Goal: Check status: Check status

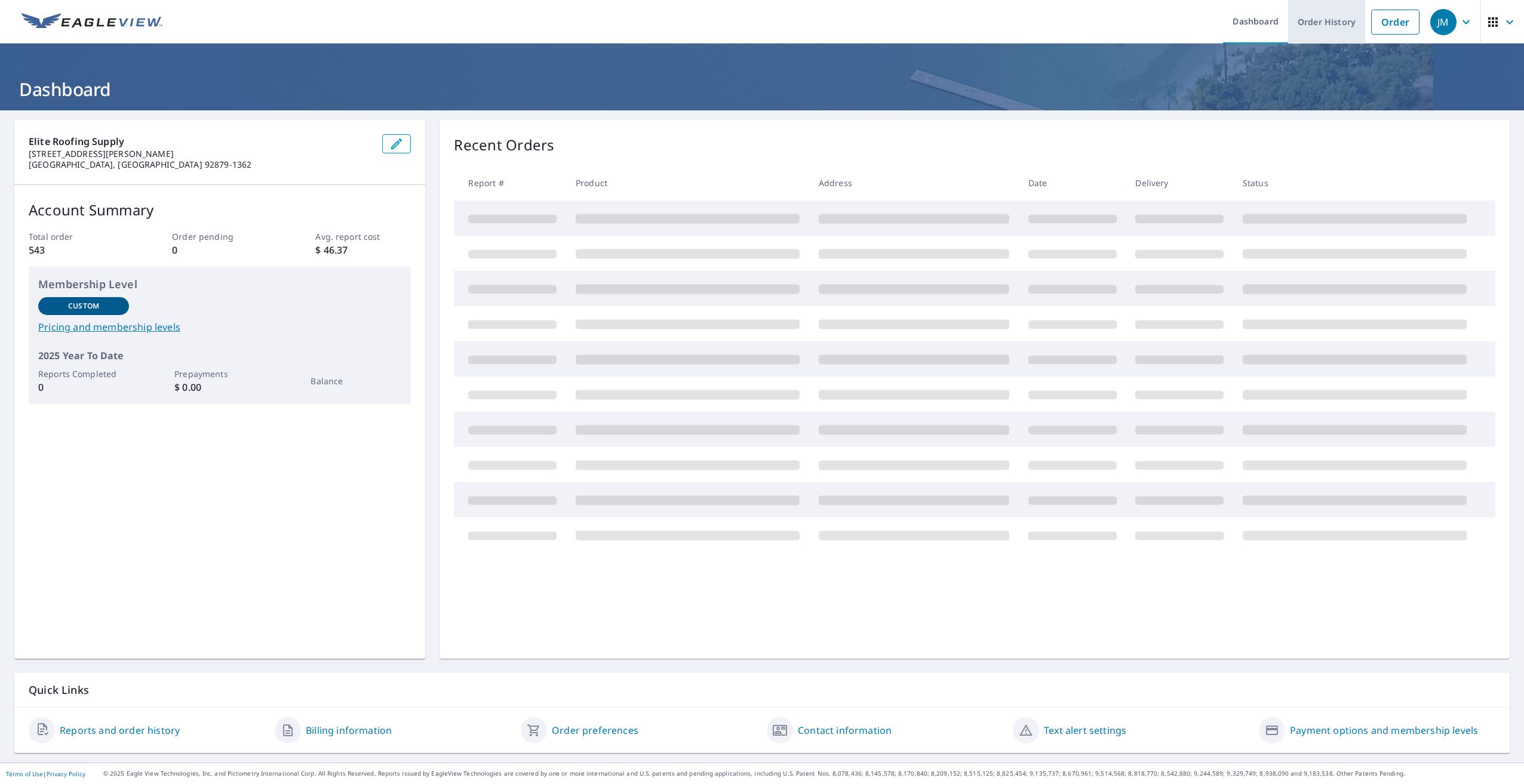
click at [1315, 18] on link "Order History" at bounding box center [1326, 22] width 77 height 43
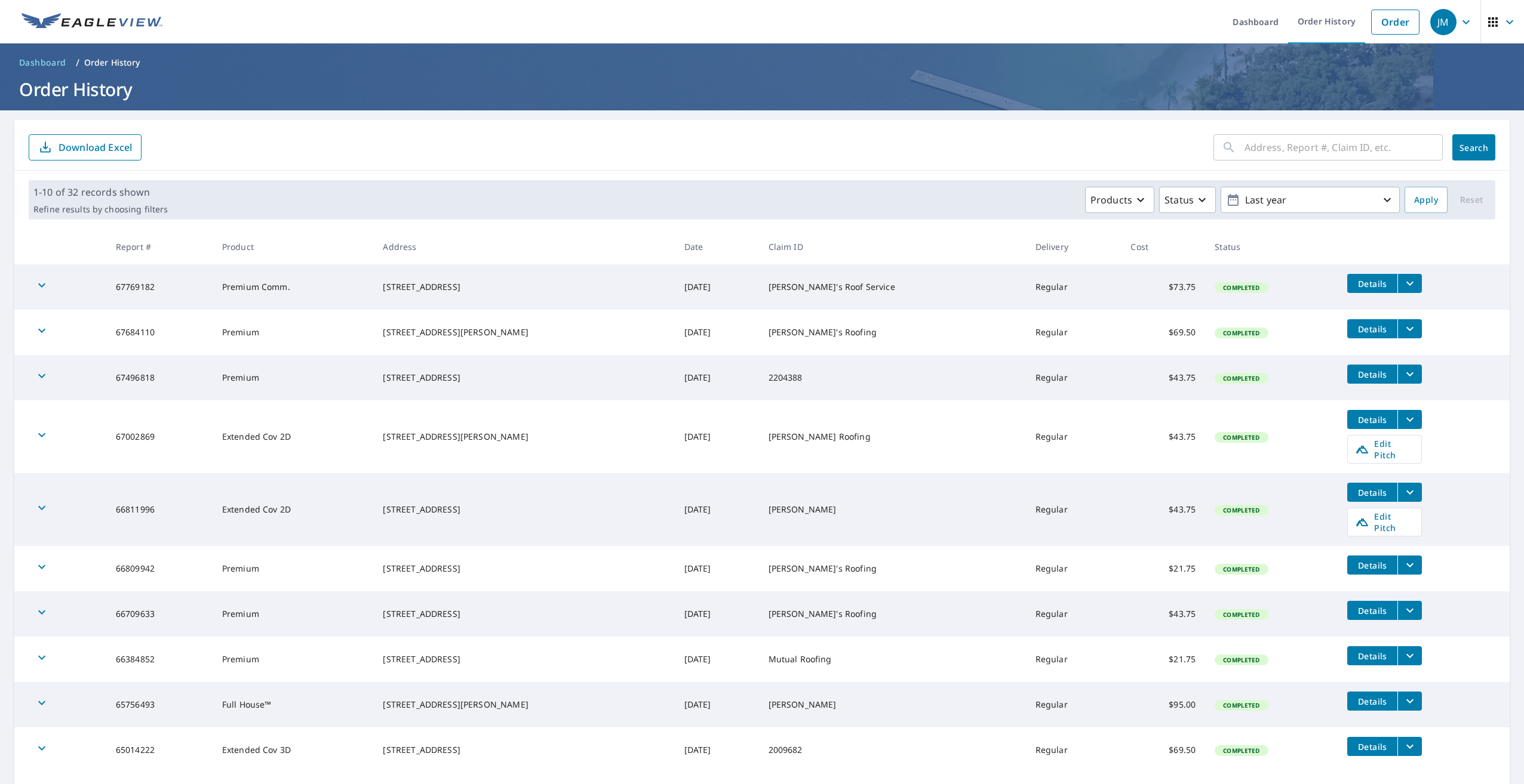
scroll to position [51, 0]
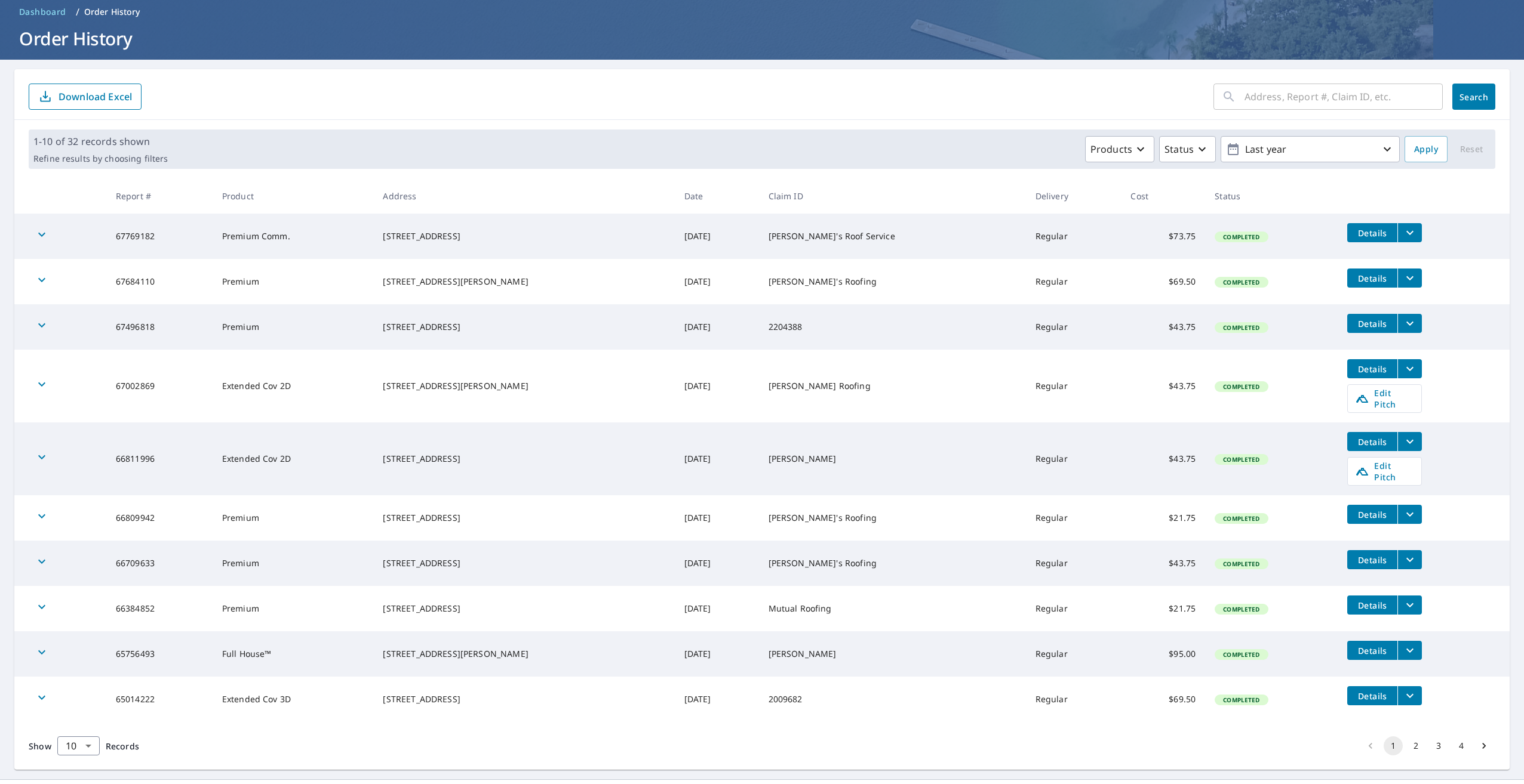
click at [1410, 737] on button "2" at bounding box center [1416, 747] width 19 height 19
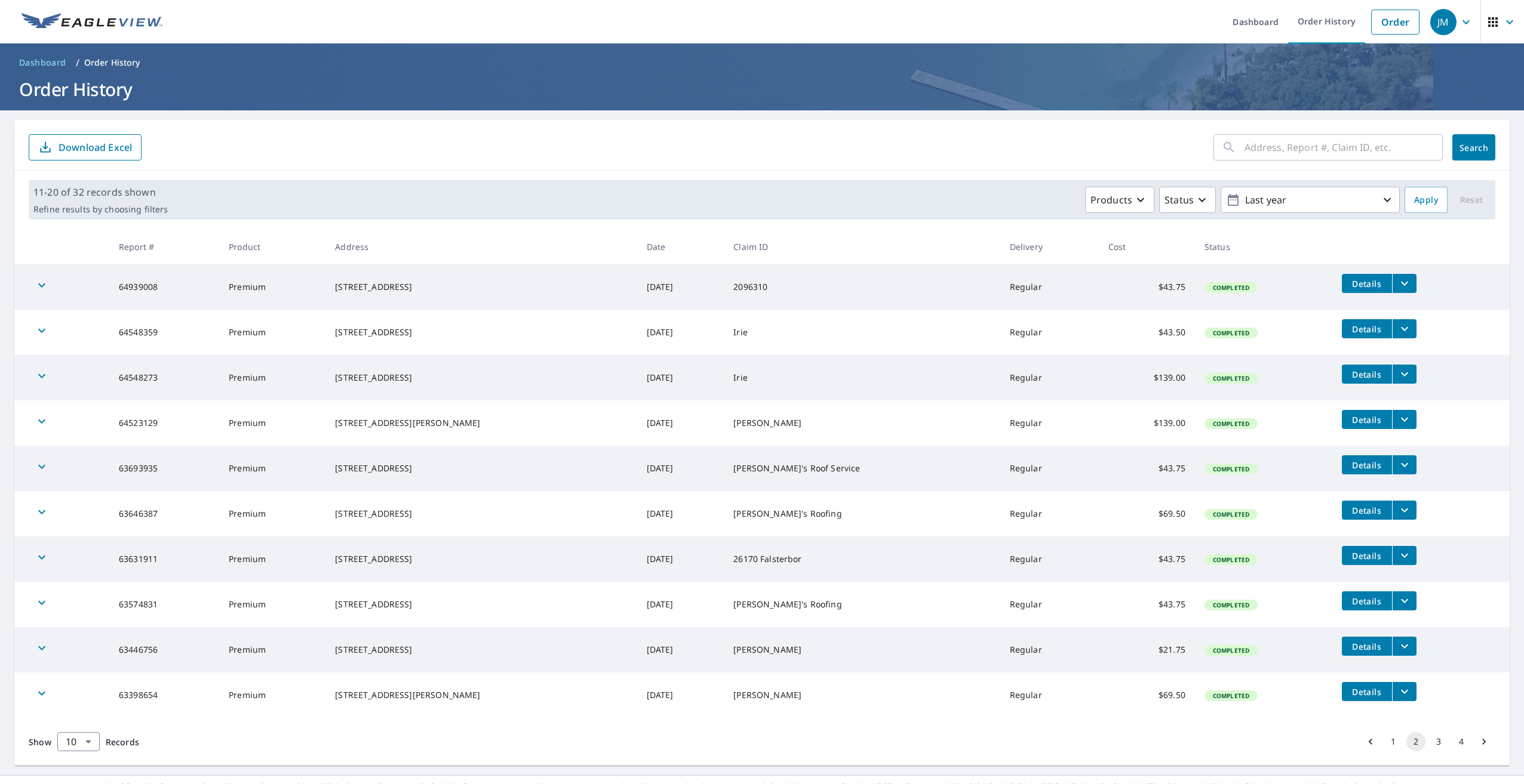
scroll to position [13, 0]
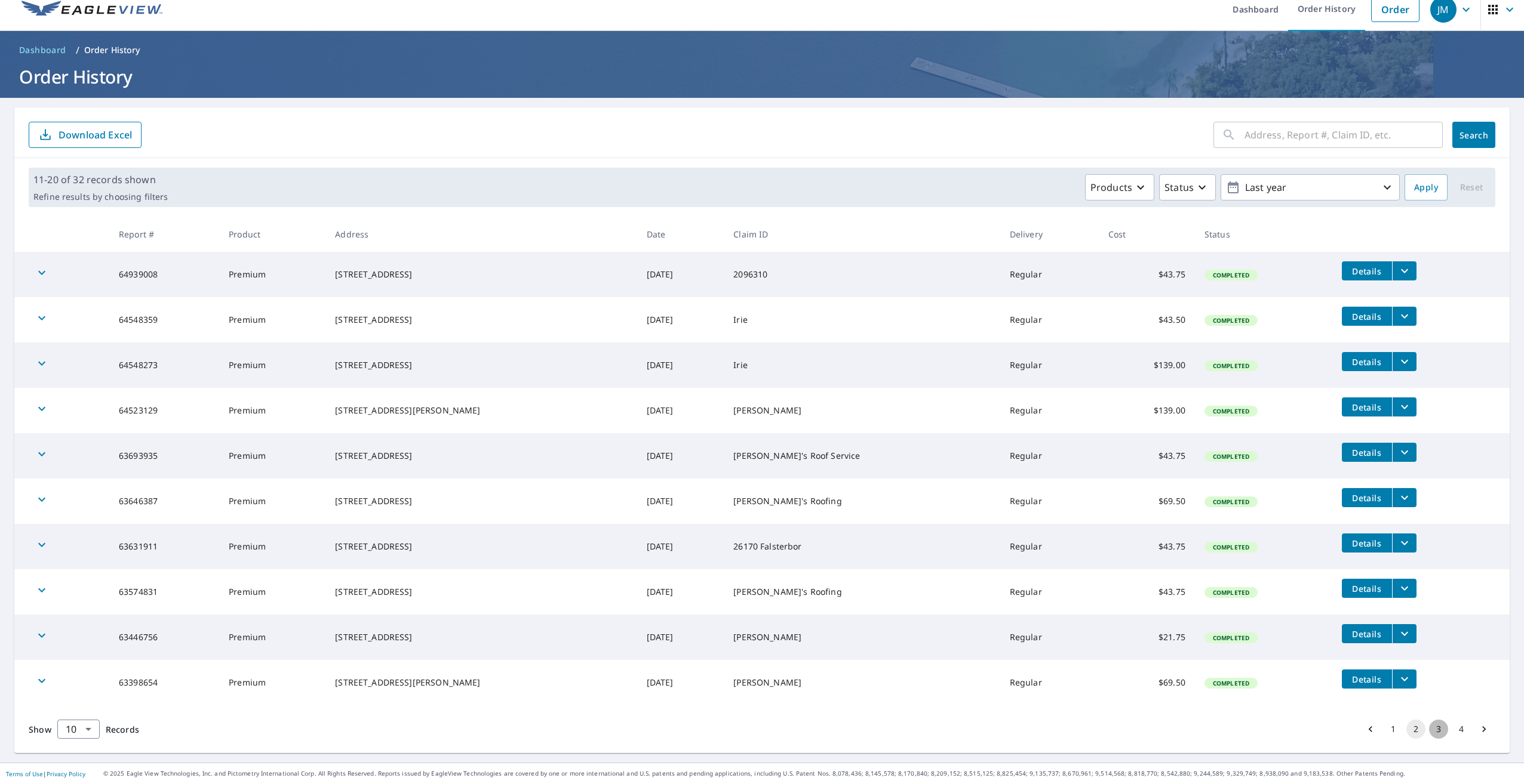
click at [1429, 728] on button "3" at bounding box center [1439, 729] width 19 height 19
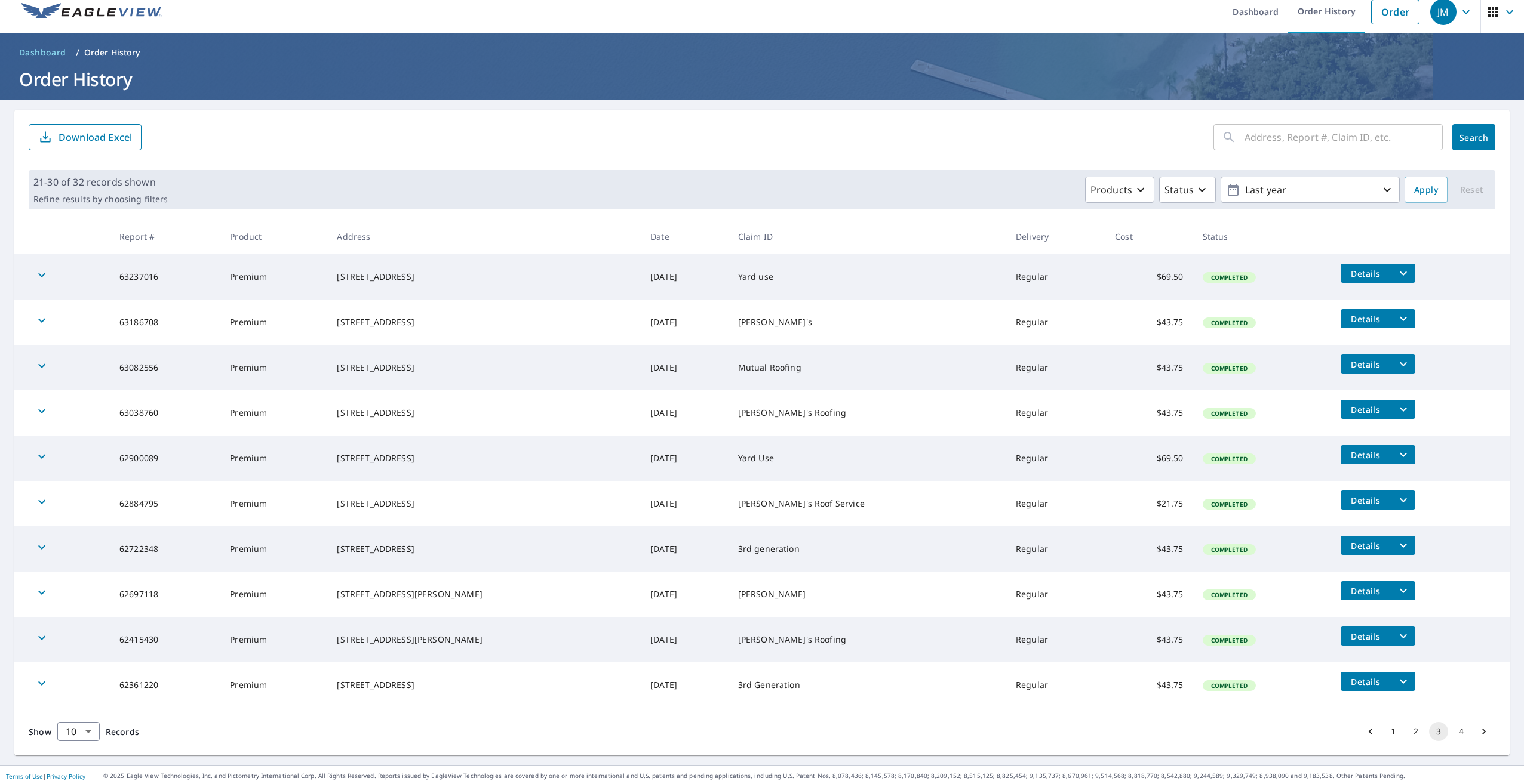
scroll to position [13, 0]
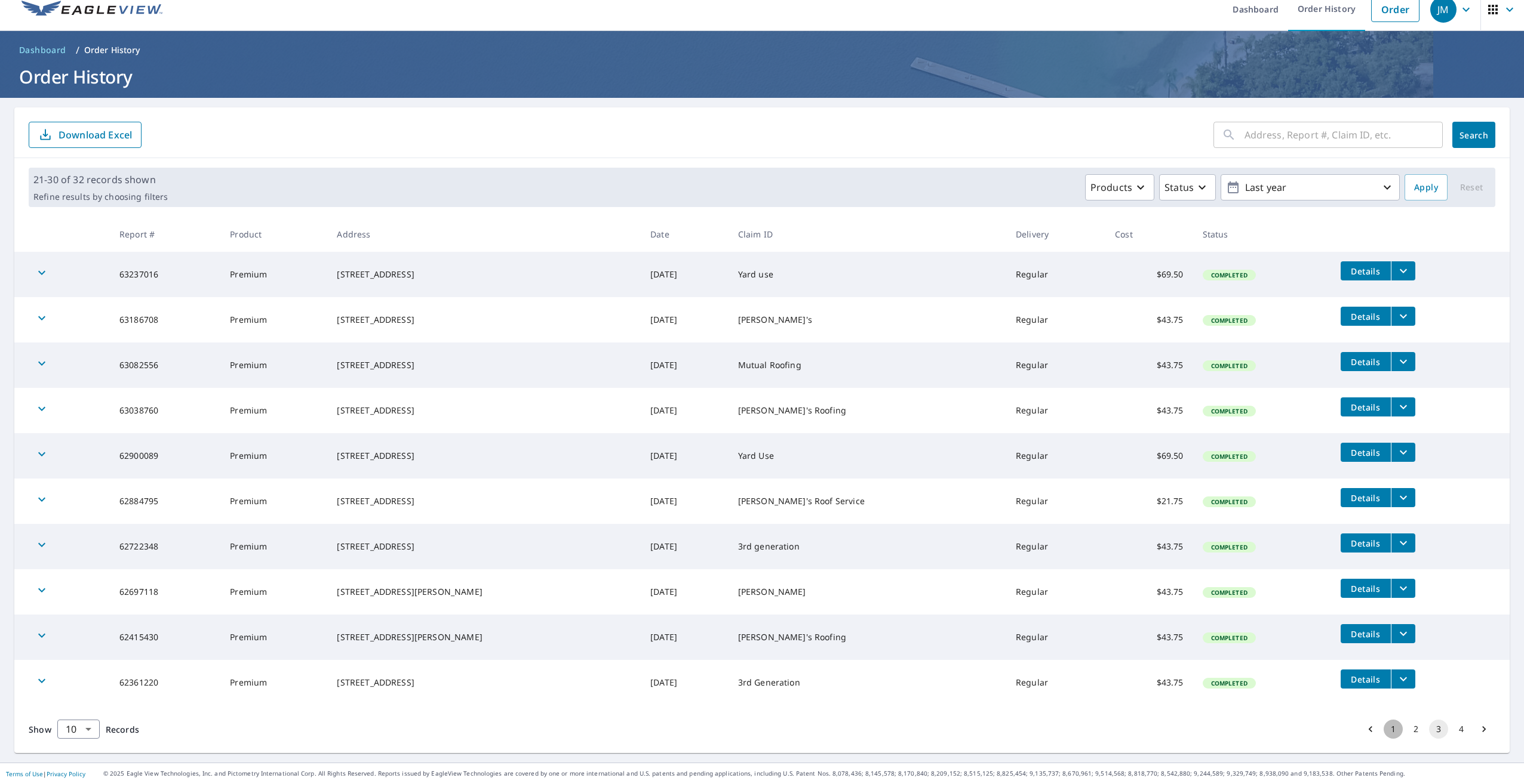
click at [1384, 728] on button "1" at bounding box center [1394, 729] width 19 height 19
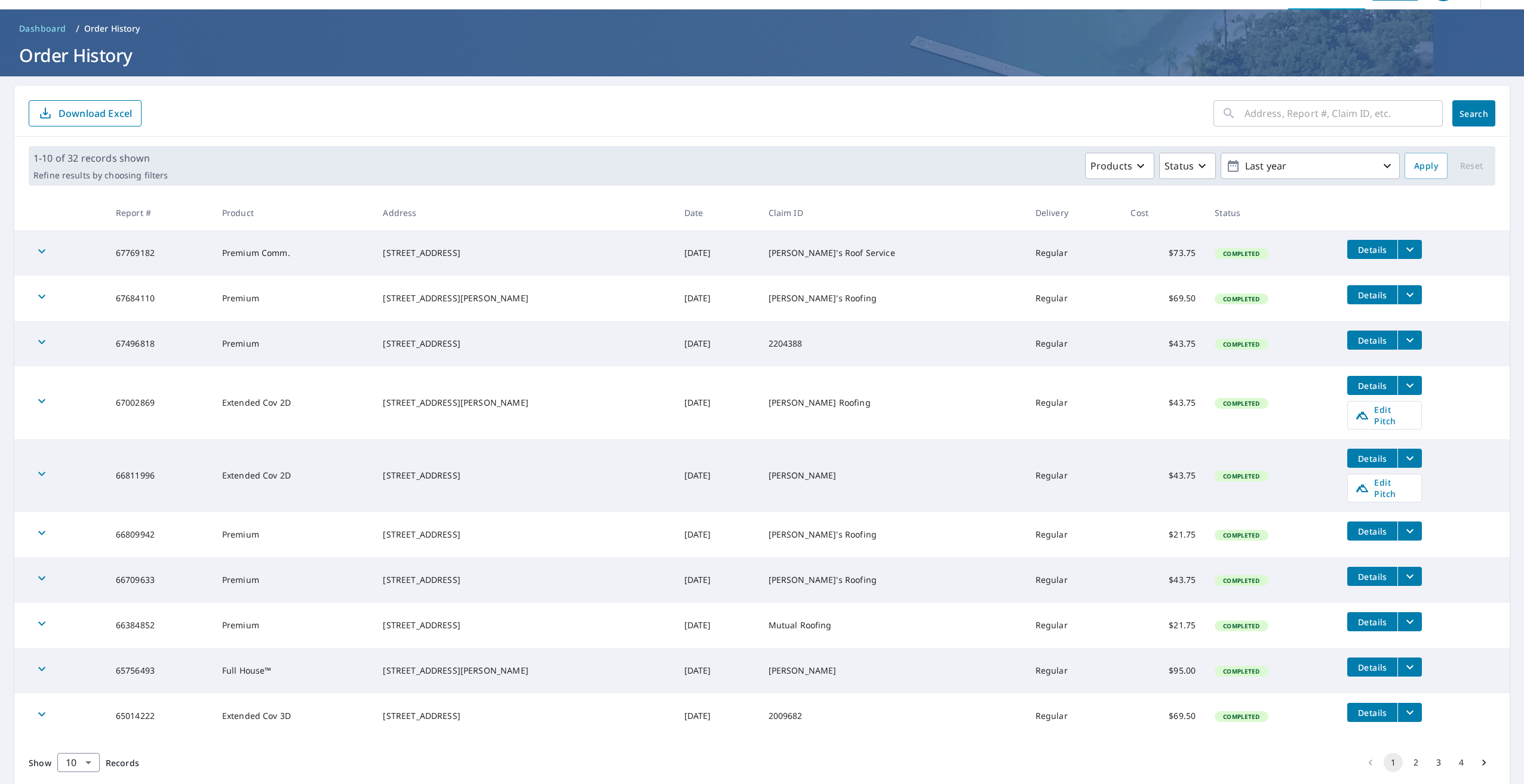
scroll to position [51, 0]
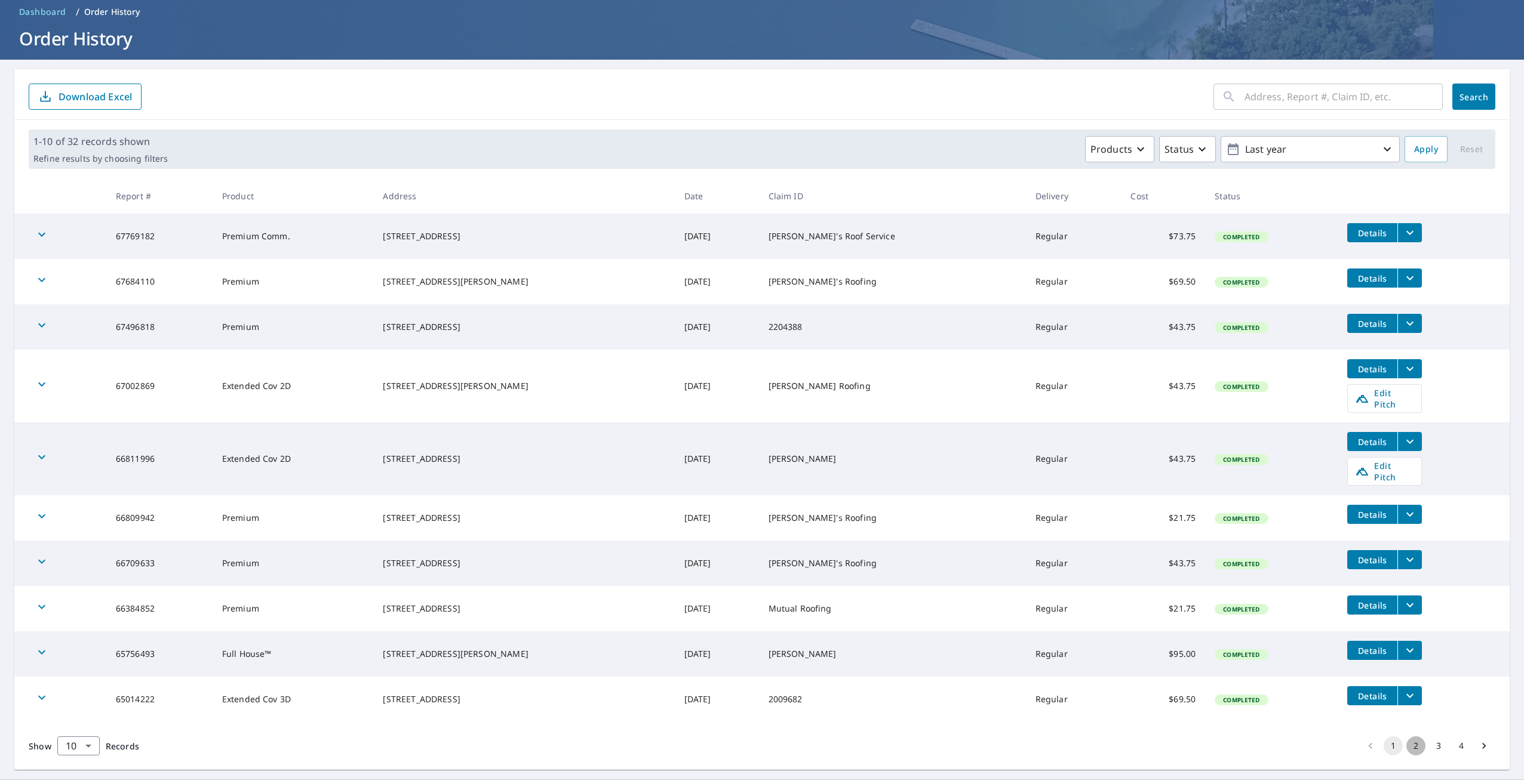
click at [1406, 737] on button "2" at bounding box center [1416, 747] width 19 height 19
